Goal: Transaction & Acquisition: Purchase product/service

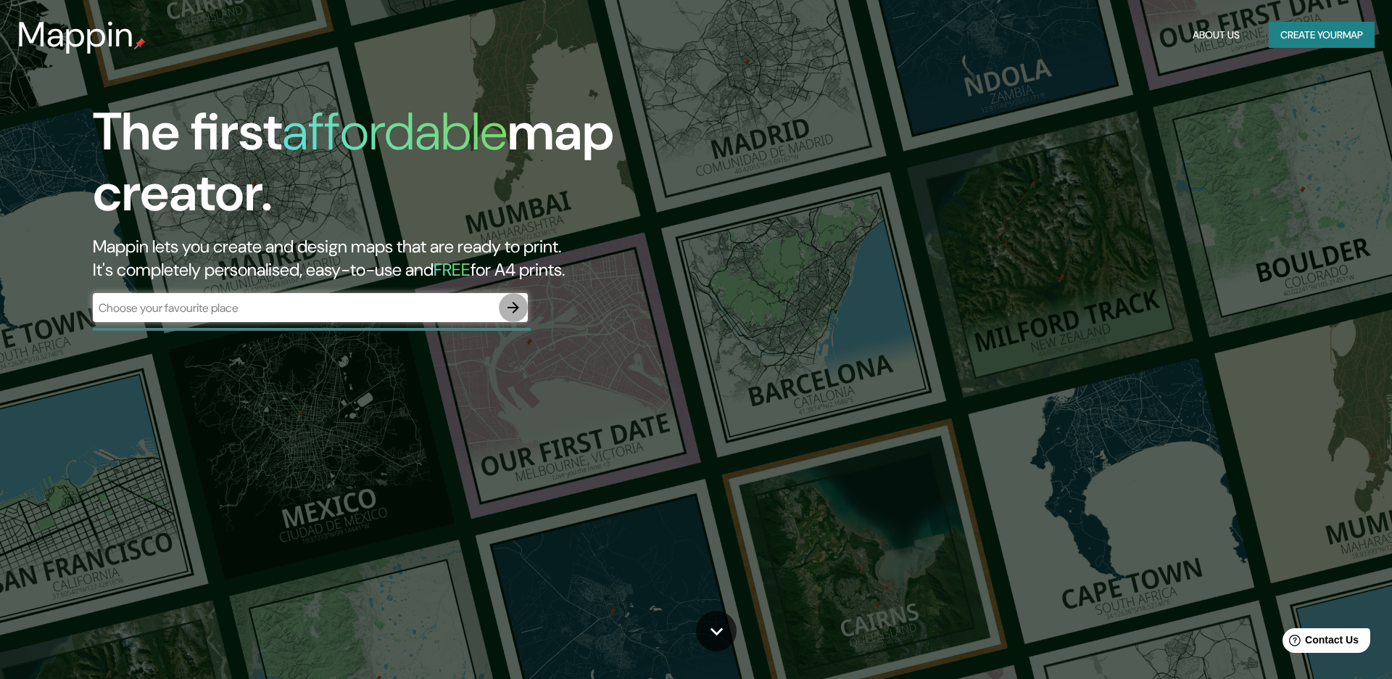
click at [521, 307] on icon "button" at bounding box center [513, 307] width 17 height 17
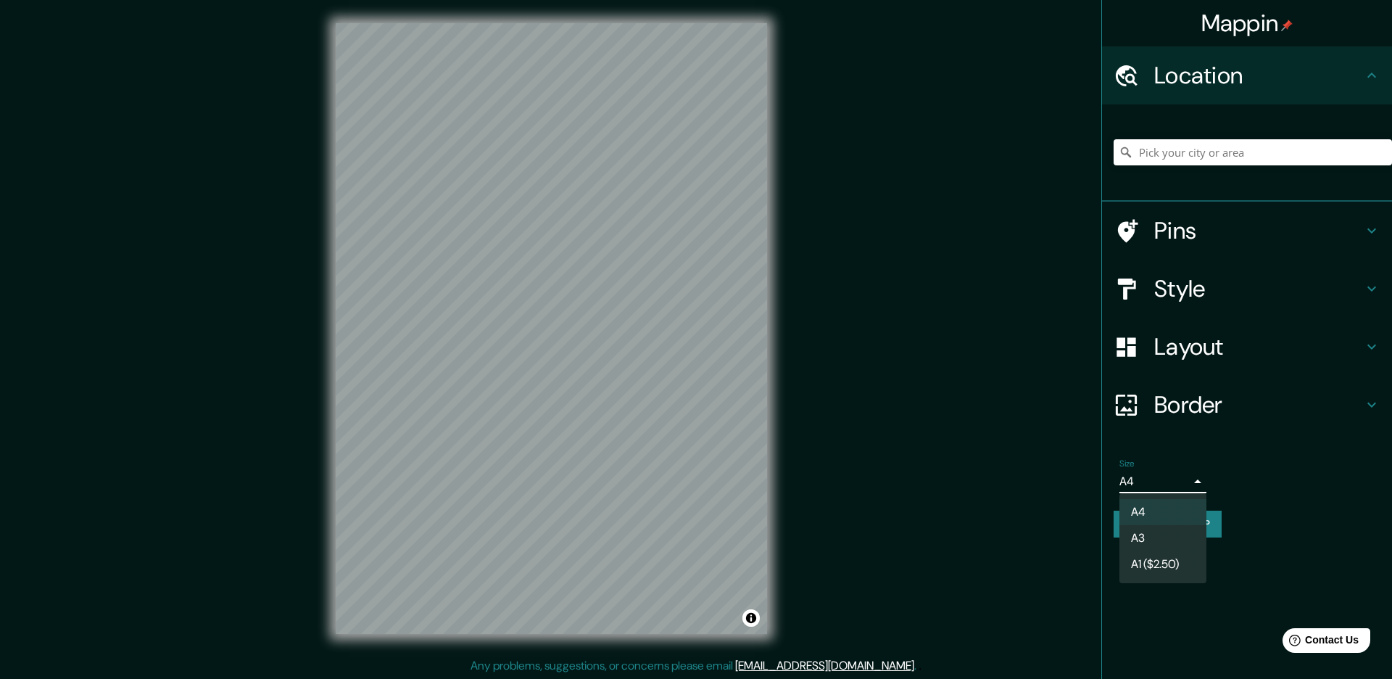
click at [1191, 481] on body "Mappin Location Pins Style Layout Border Choose a border. Hint : you can make l…" at bounding box center [696, 339] width 1392 height 679
click at [1172, 530] on li "A3" at bounding box center [1163, 538] width 87 height 26
type input "a4"
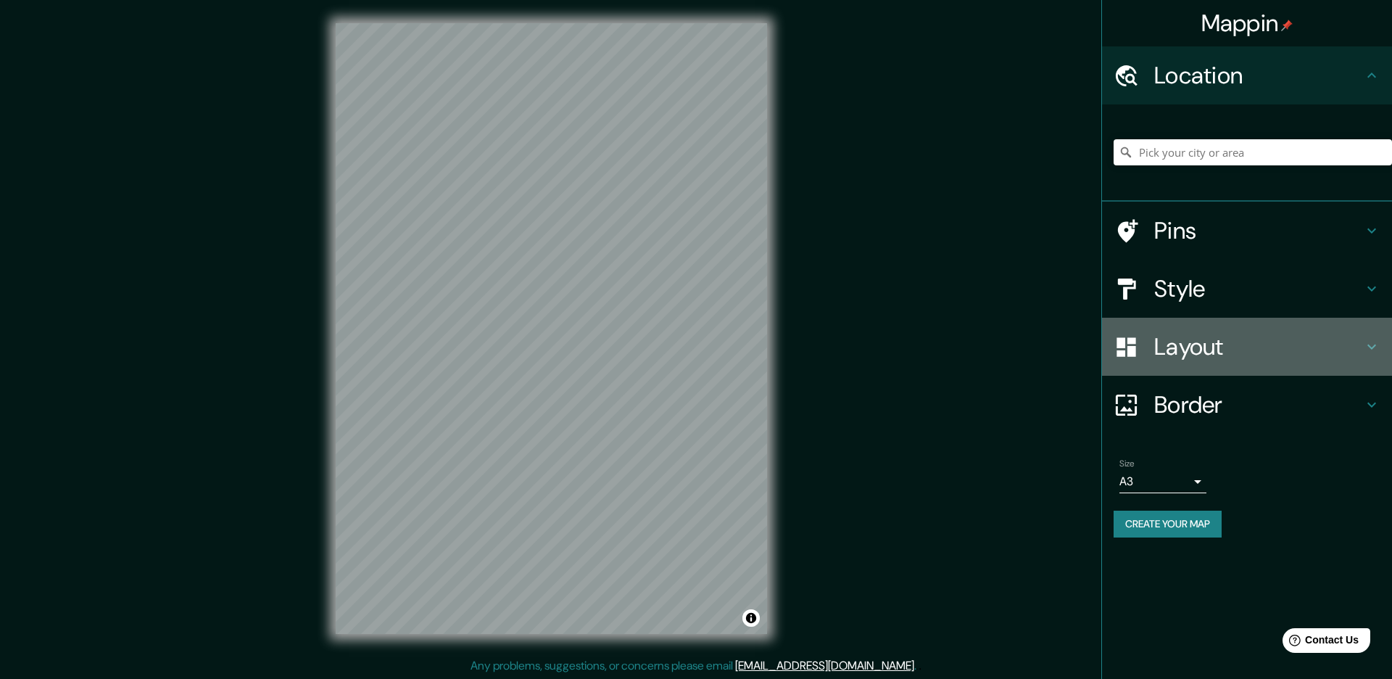
click at [1251, 353] on h4 "Layout" at bounding box center [1258, 346] width 209 height 29
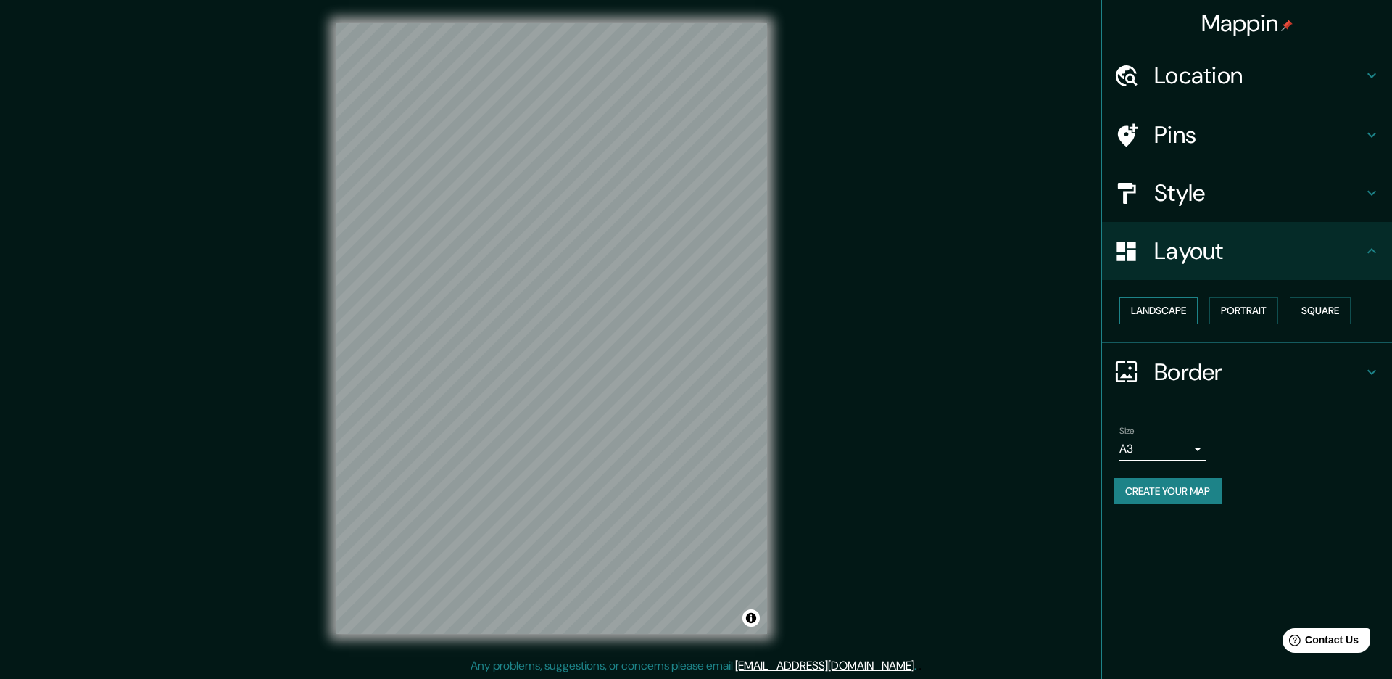
click at [1170, 315] on button "Landscape" at bounding box center [1159, 310] width 78 height 27
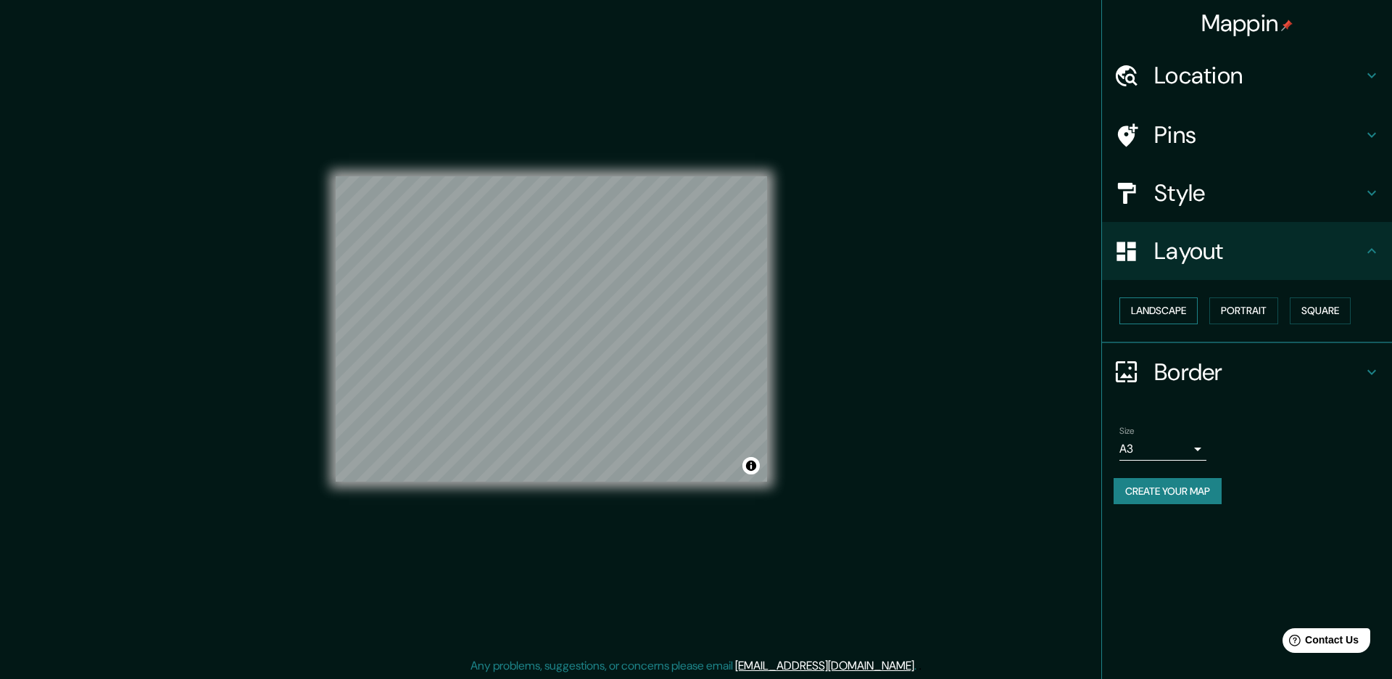
click at [1170, 315] on button "Landscape" at bounding box center [1159, 310] width 78 height 27
click at [1231, 315] on button "Portrait" at bounding box center [1244, 310] width 69 height 27
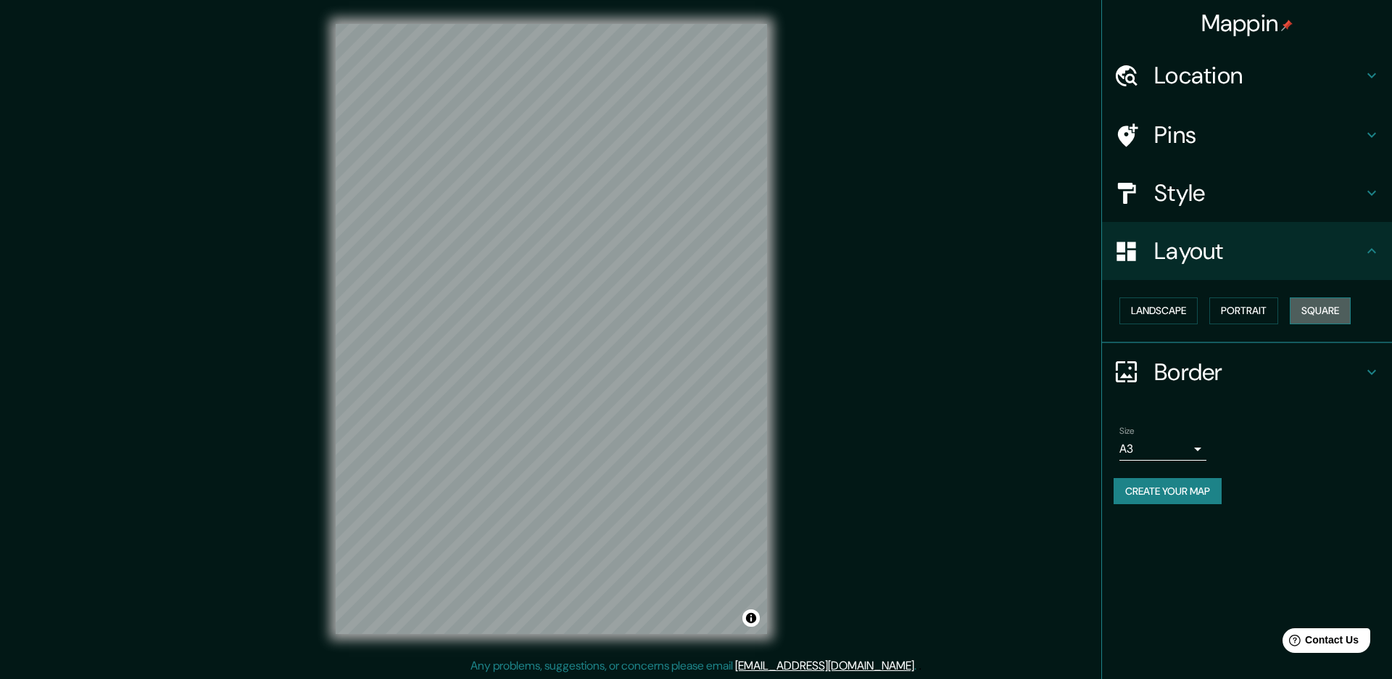
click at [1326, 313] on button "Square" at bounding box center [1320, 310] width 61 height 27
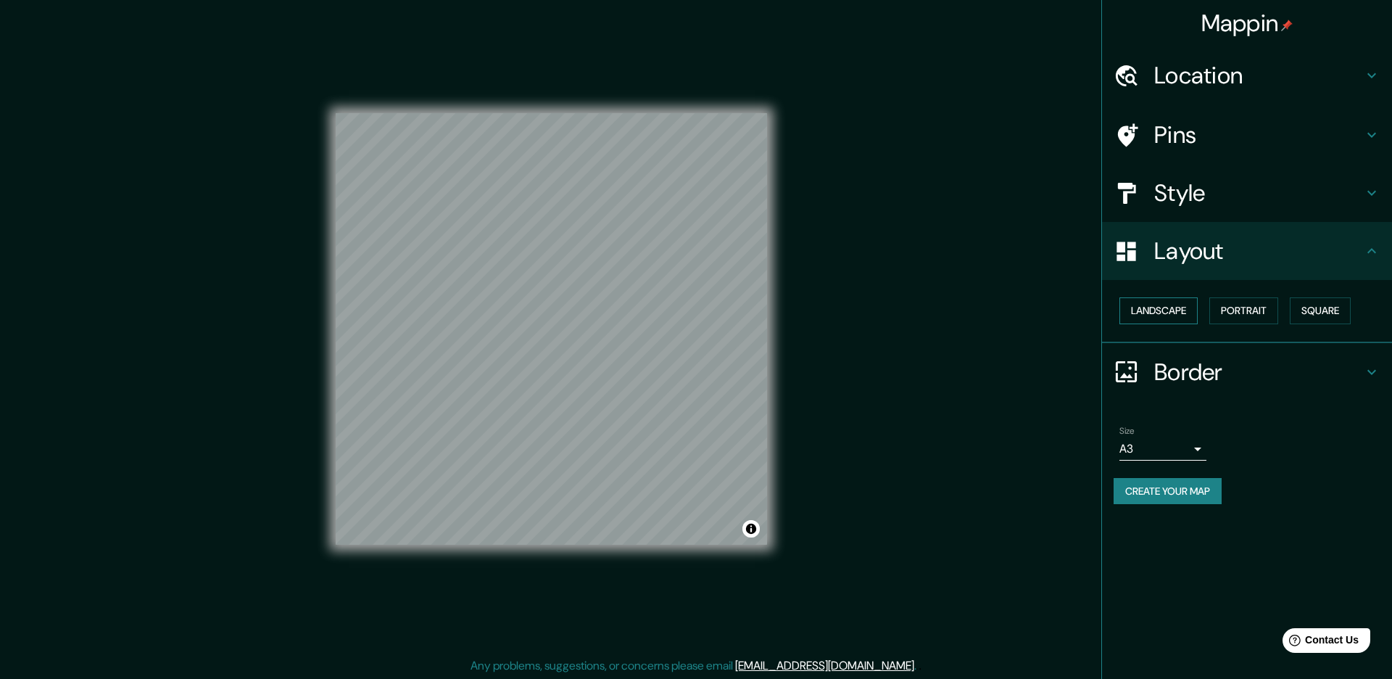
drag, startPoint x: 1257, startPoint y: 313, endPoint x: 1193, endPoint y: 313, distance: 64.5
click at [1257, 313] on button "Portrait" at bounding box center [1244, 310] width 69 height 27
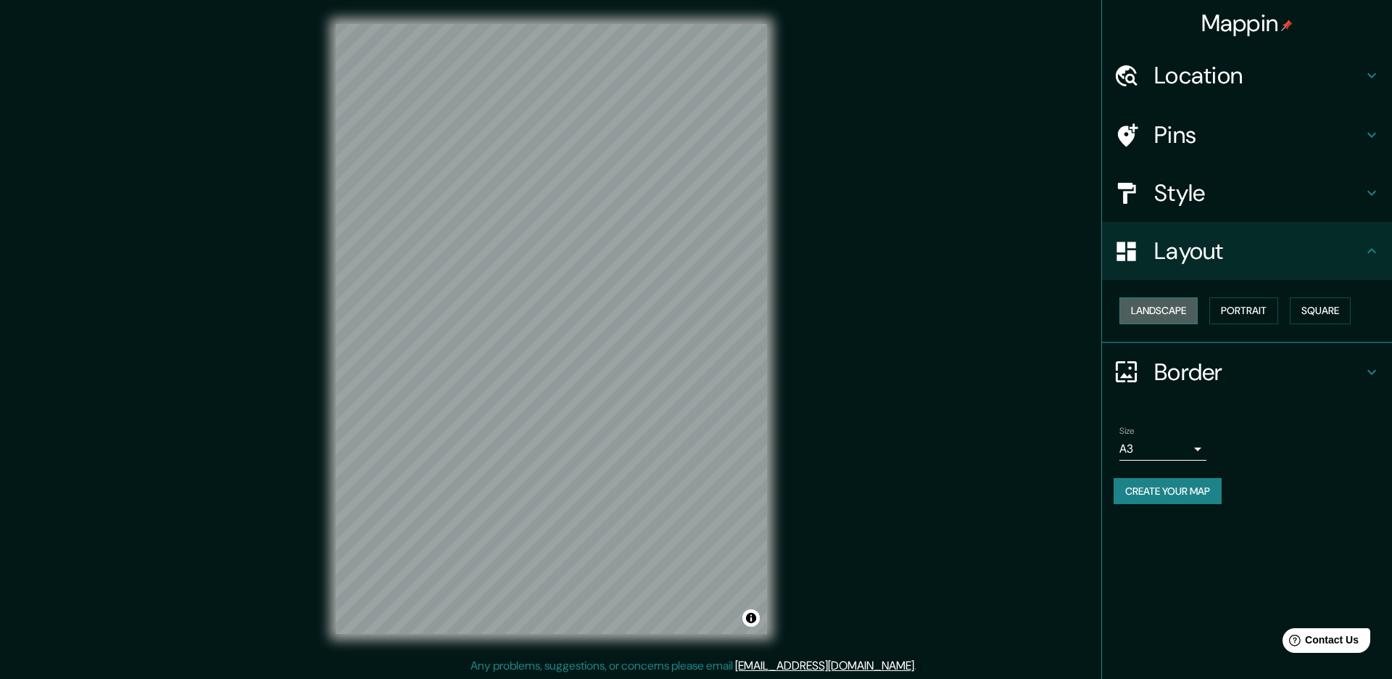
click at [1172, 312] on button "Landscape" at bounding box center [1159, 310] width 78 height 27
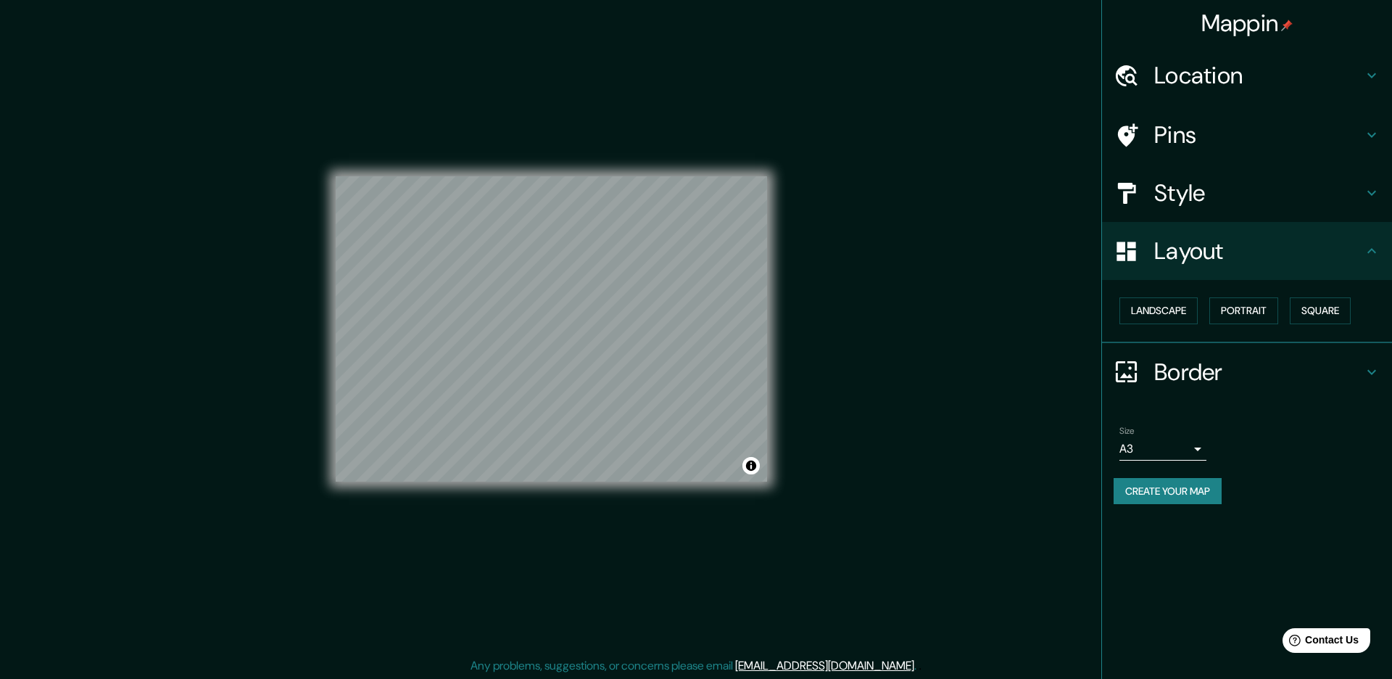
click at [1183, 195] on h4 "Style" at bounding box center [1258, 192] width 209 height 29
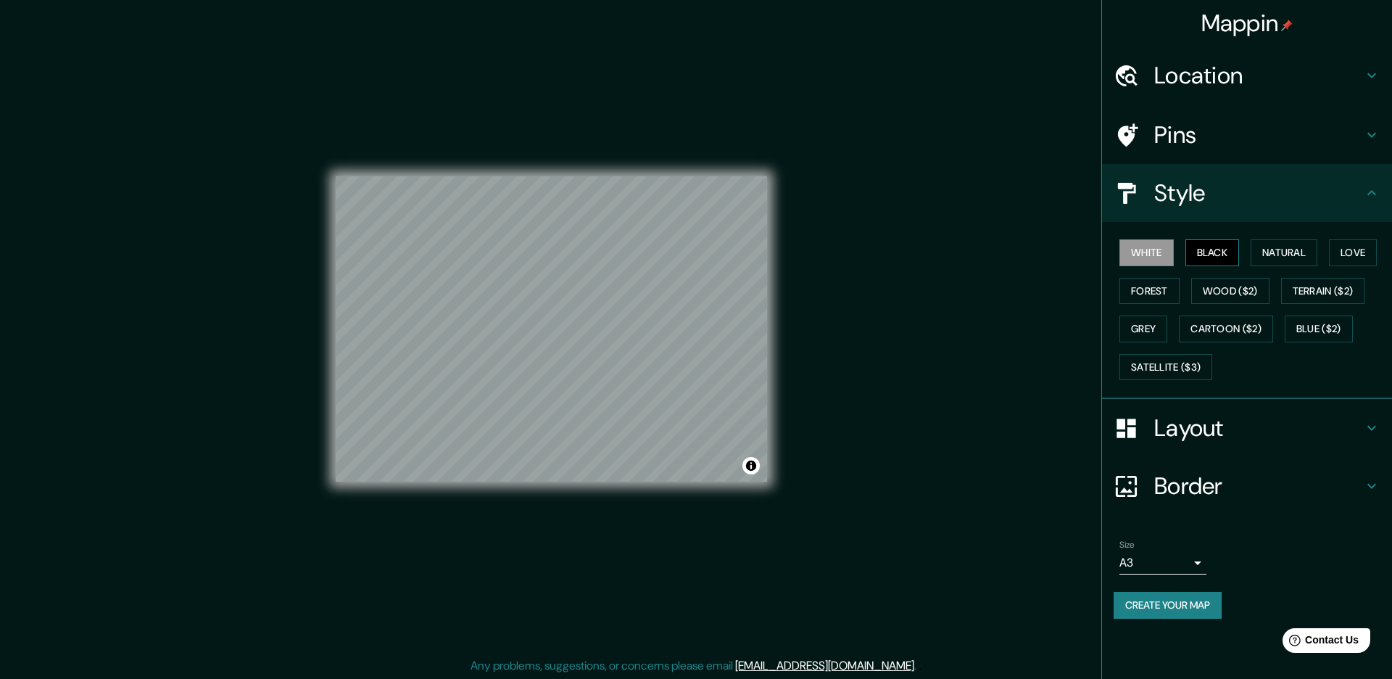
click at [1204, 251] on button "Black" at bounding box center [1213, 252] width 54 height 27
click at [1274, 255] on button "Natural" at bounding box center [1284, 252] width 67 height 27
click at [1343, 252] on button "Love" at bounding box center [1353, 252] width 48 height 27
click at [1142, 287] on button "Forest" at bounding box center [1150, 291] width 60 height 27
drag, startPoint x: 1220, startPoint y: 292, endPoint x: 1233, endPoint y: 293, distance: 13.8
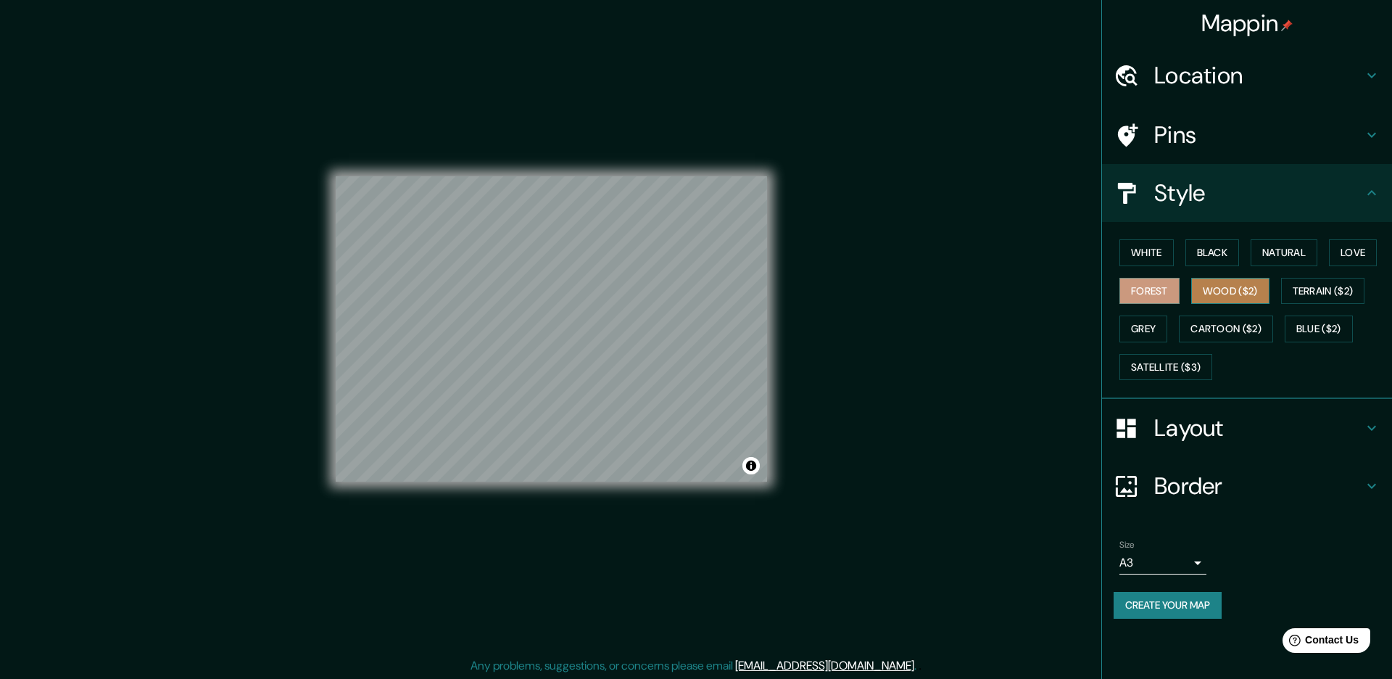
click at [1220, 292] on button "Wood ($2)" at bounding box center [1230, 291] width 78 height 27
click at [1339, 299] on button "Terrain ($2)" at bounding box center [1323, 291] width 84 height 27
click at [1162, 325] on button "Grey" at bounding box center [1144, 328] width 48 height 27
click at [1177, 136] on h4 "Pins" at bounding box center [1258, 134] width 209 height 29
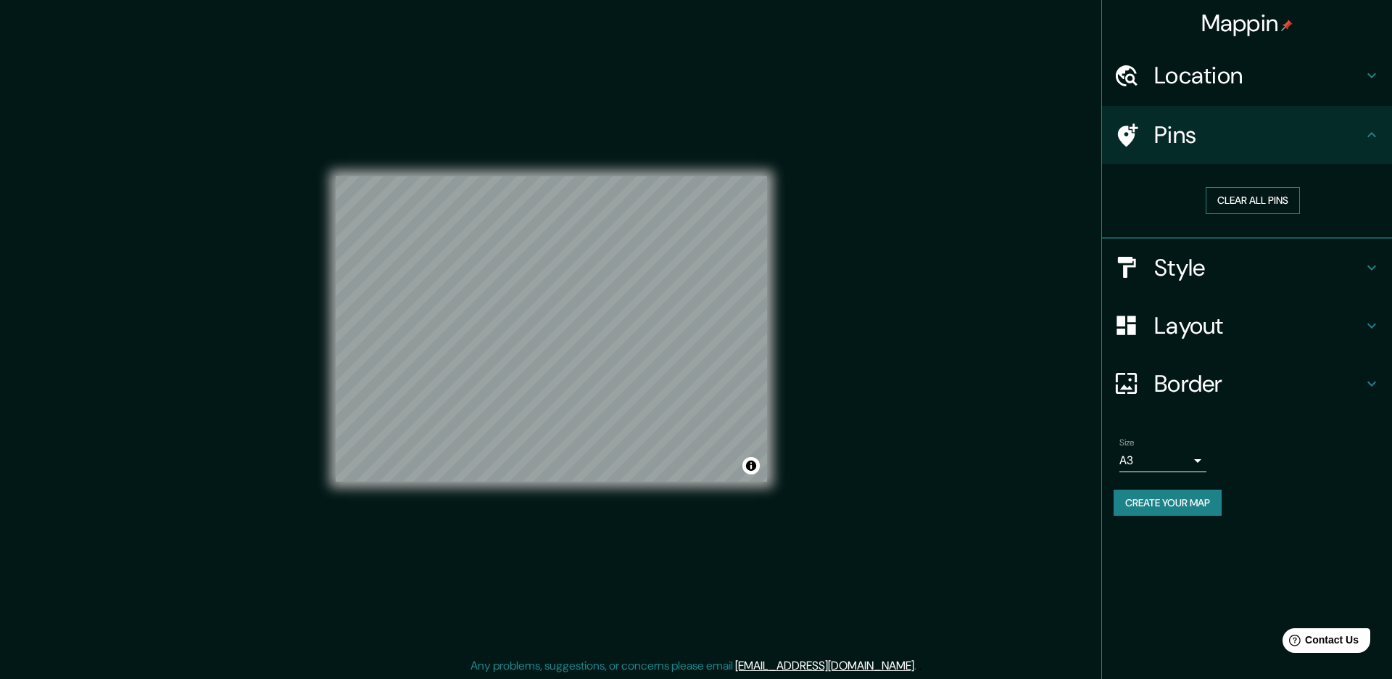
click at [1225, 206] on button "Clear all pins" at bounding box center [1253, 200] width 94 height 27
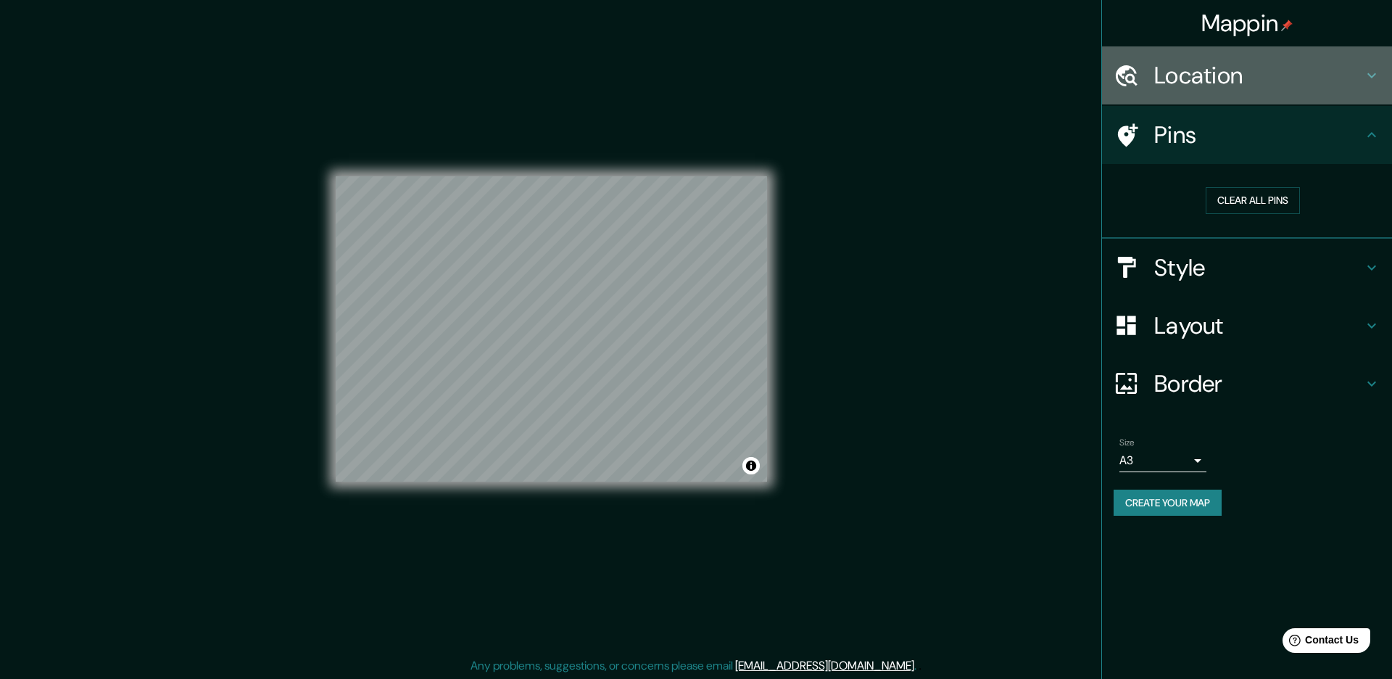
click at [1211, 78] on h4 "Location" at bounding box center [1258, 75] width 209 height 29
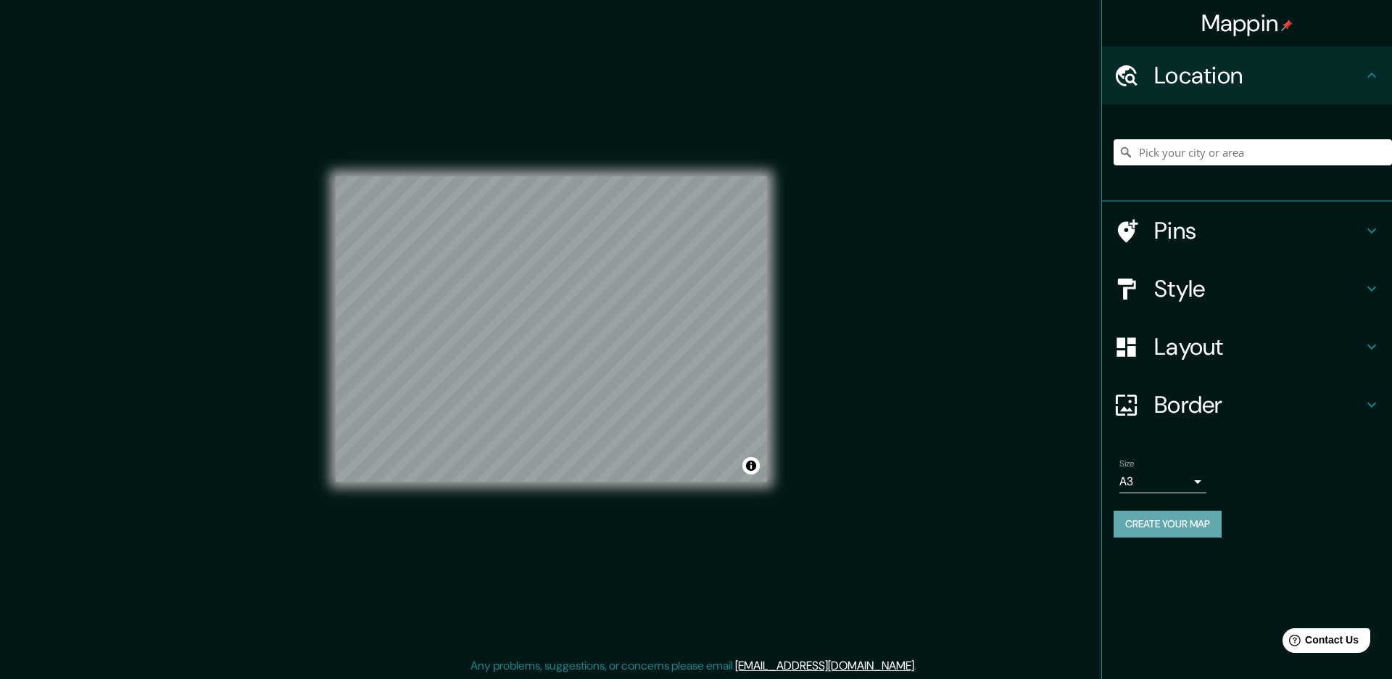
click at [1164, 530] on button "Create your map" at bounding box center [1168, 523] width 108 height 27
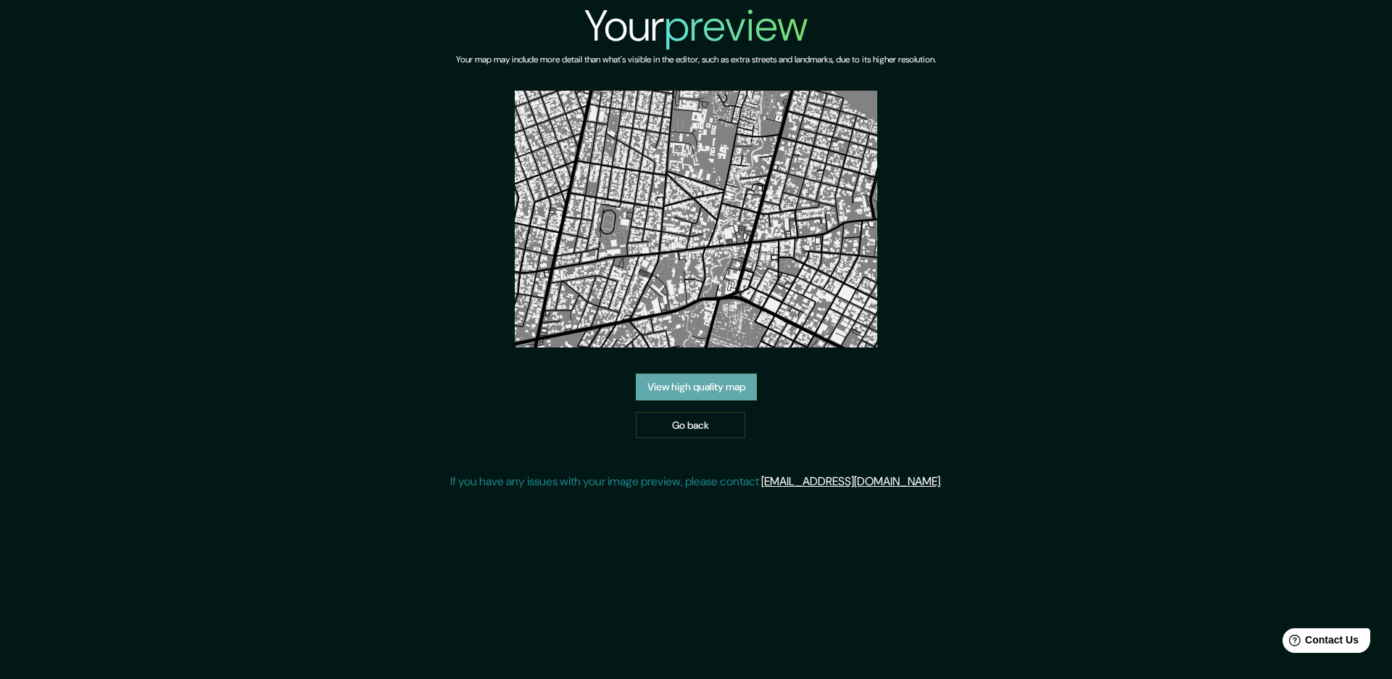
click at [723, 387] on link "View high quality map" at bounding box center [696, 386] width 121 height 27
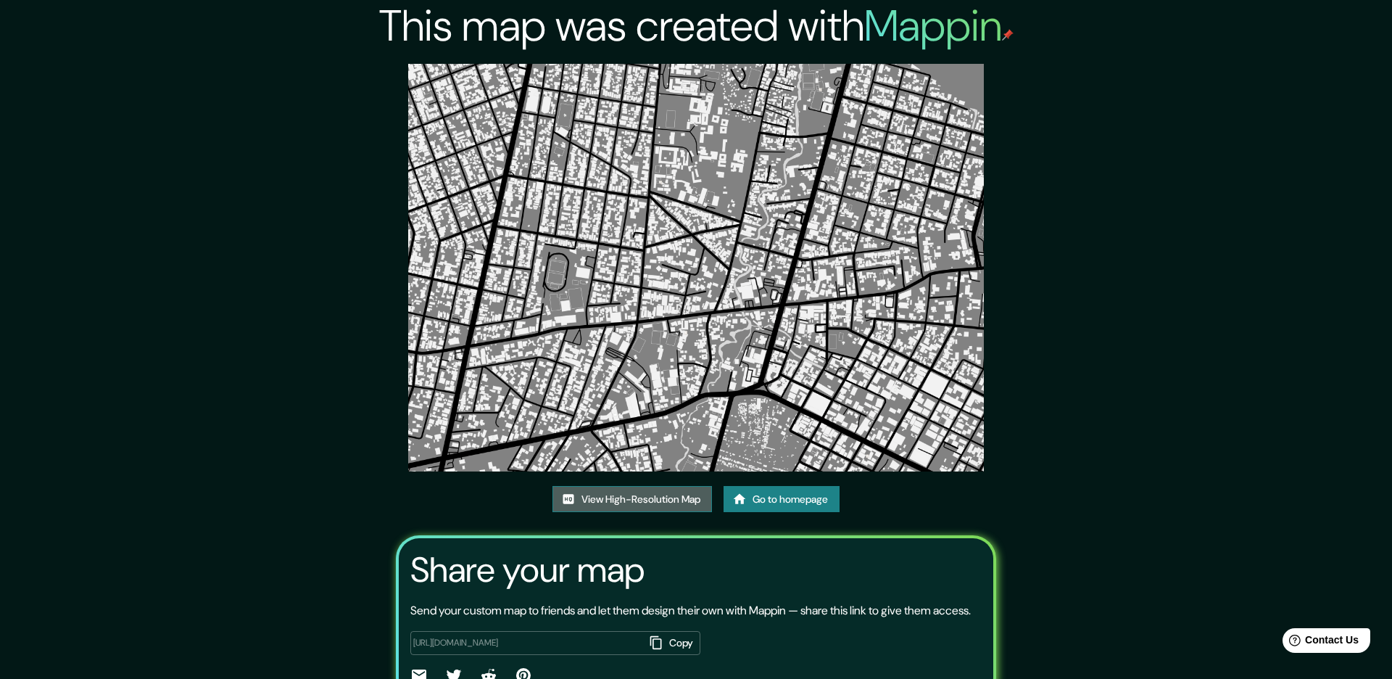
click at [639, 500] on link "View High-Resolution Map" at bounding box center [633, 499] width 160 height 27
